Goal: Task Accomplishment & Management: Manage account settings

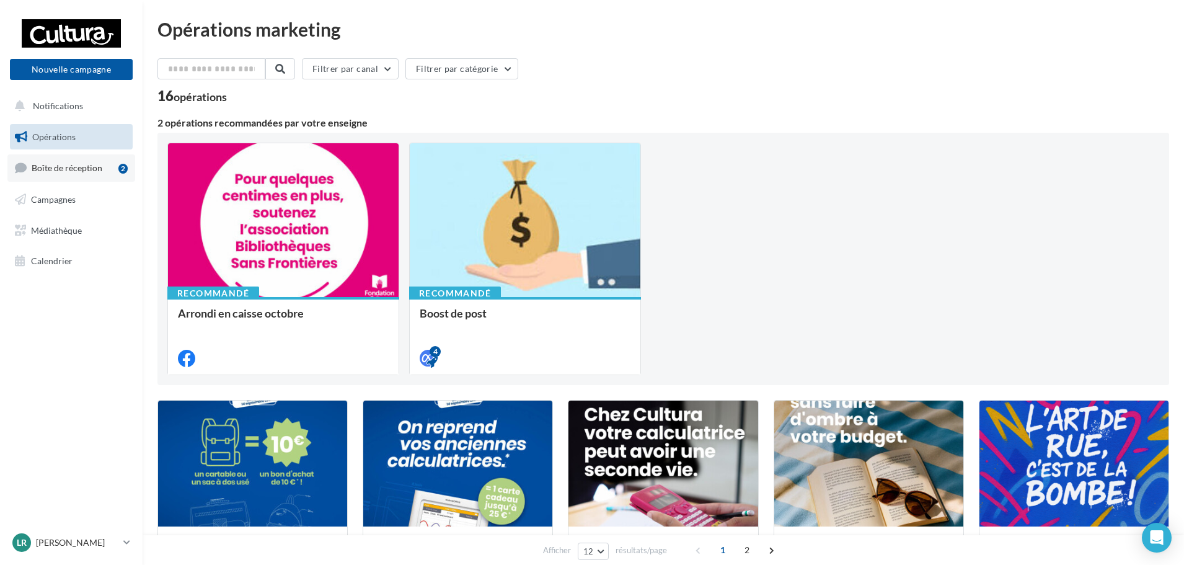
click at [82, 157] on link "Boîte de réception 2" at bounding box center [71, 167] width 128 height 27
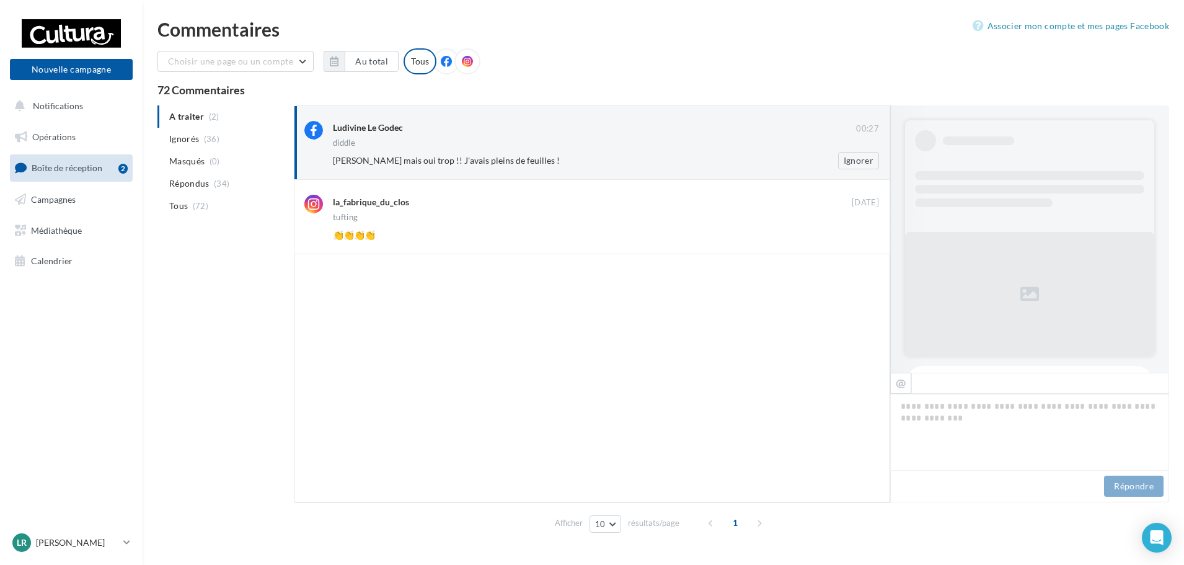
scroll to position [699, 0]
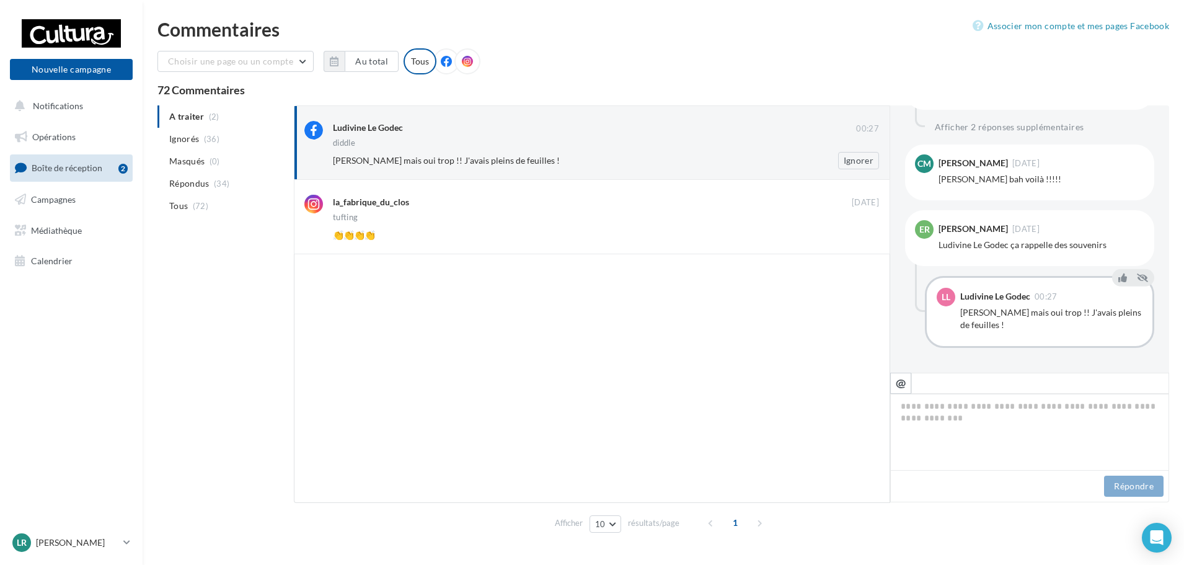
click at [710, 161] on div "[PERSON_NAME] mais oui trop !! J'avais pleins de feuilles !" at bounding box center [566, 160] width 466 height 12
click at [862, 165] on button "Ignorer" at bounding box center [858, 160] width 41 height 17
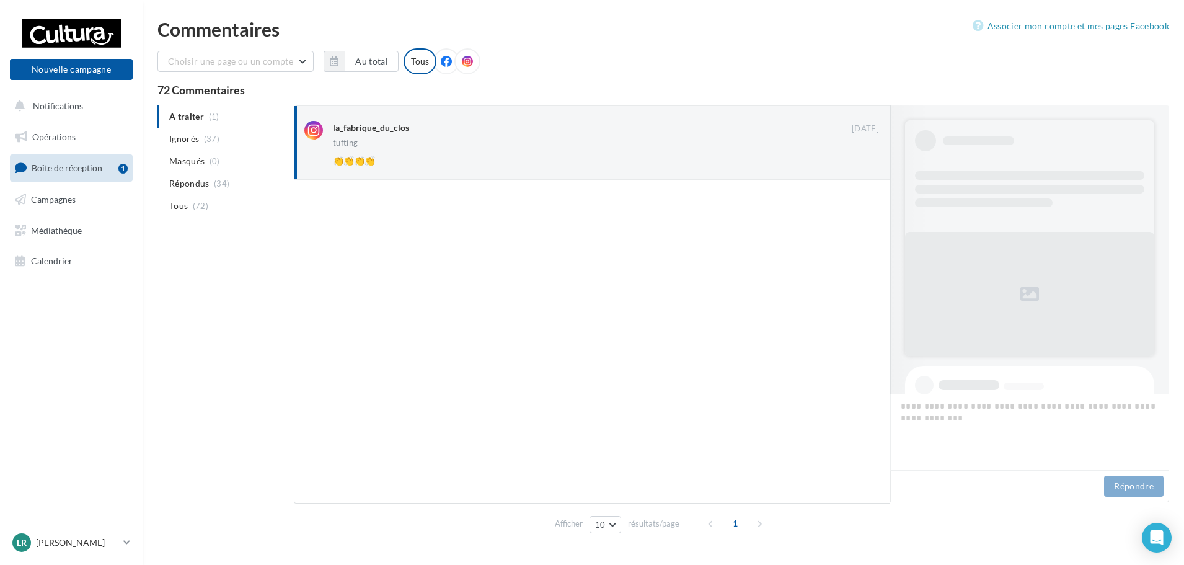
click at [862, 165] on button "Ignorer" at bounding box center [858, 160] width 41 height 17
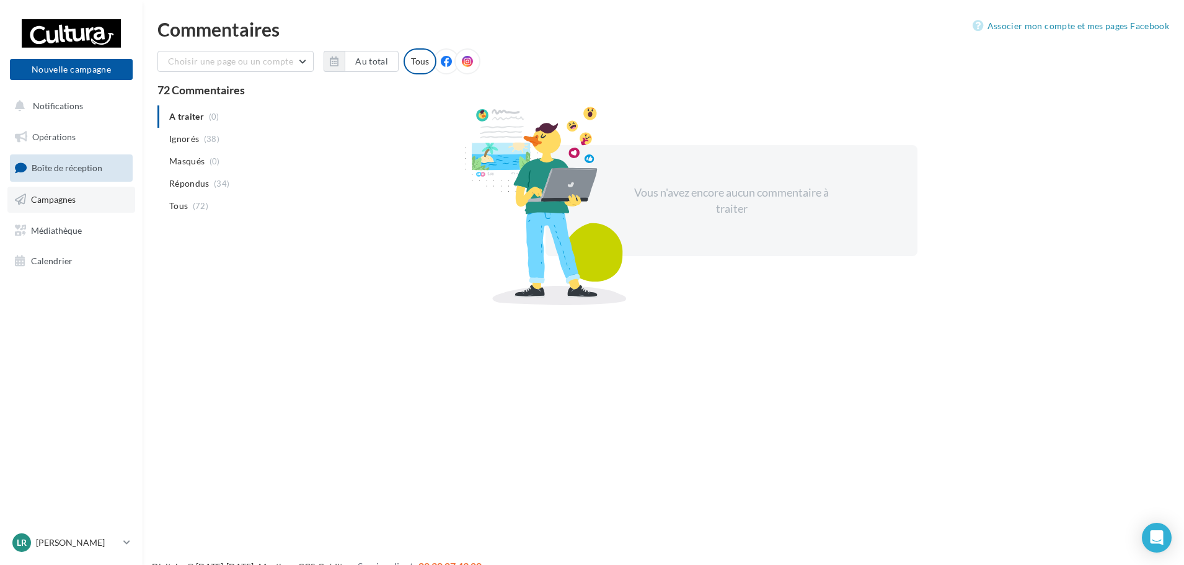
click at [46, 209] on link "Campagnes" at bounding box center [71, 200] width 128 height 26
